Goal: Task Accomplishment & Management: Manage account settings

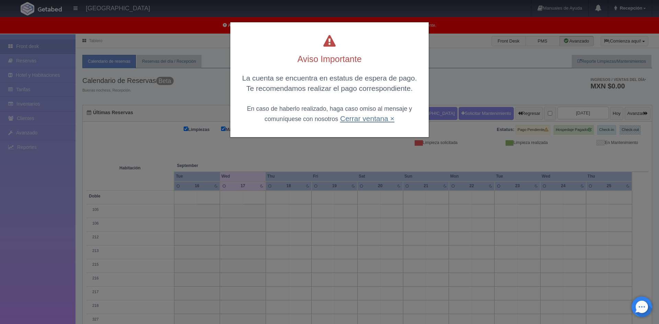
click at [377, 118] on link "Cerrar ventana ×" at bounding box center [367, 119] width 54 height 8
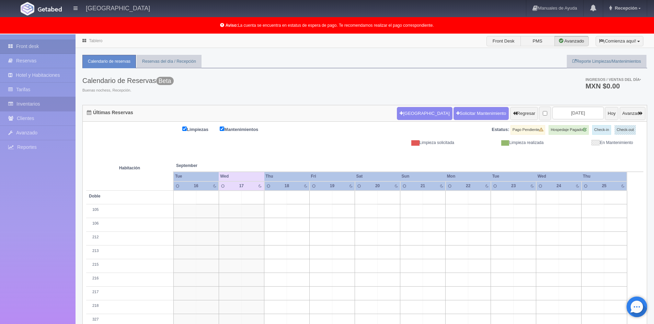
click at [36, 102] on link "Inventarios" at bounding box center [38, 104] width 76 height 14
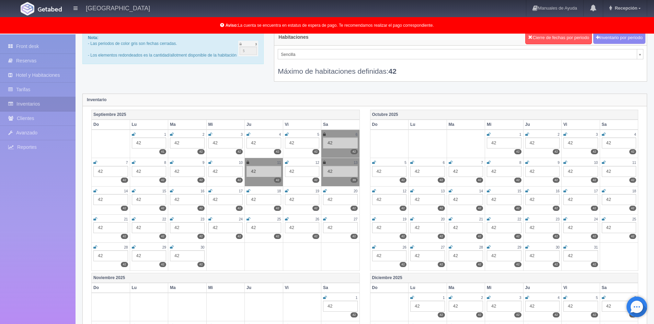
scroll to position [34, 0]
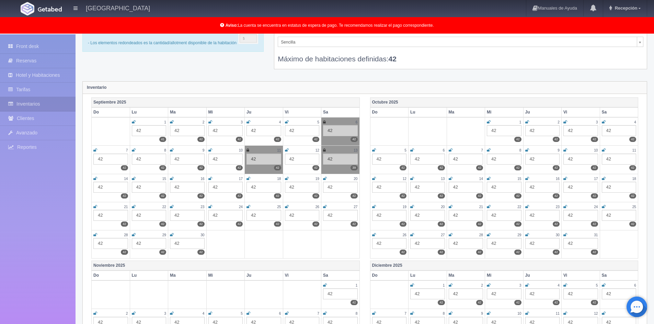
click at [211, 178] on icon at bounding box center [210, 179] width 4 height 4
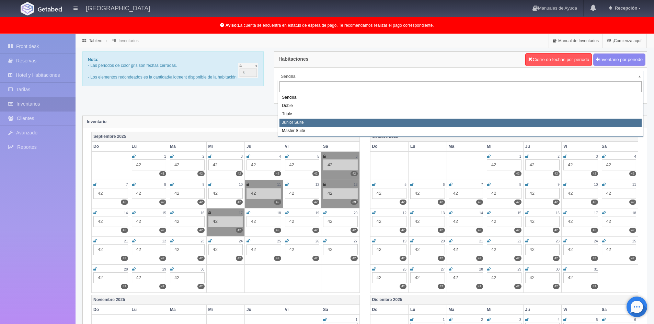
select select "2113"
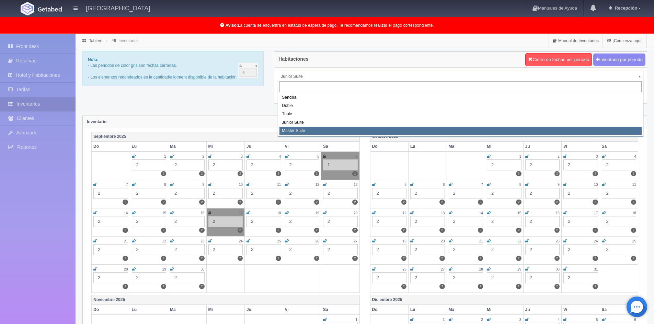
select select "2114"
